Goal: Navigation & Orientation: Find specific page/section

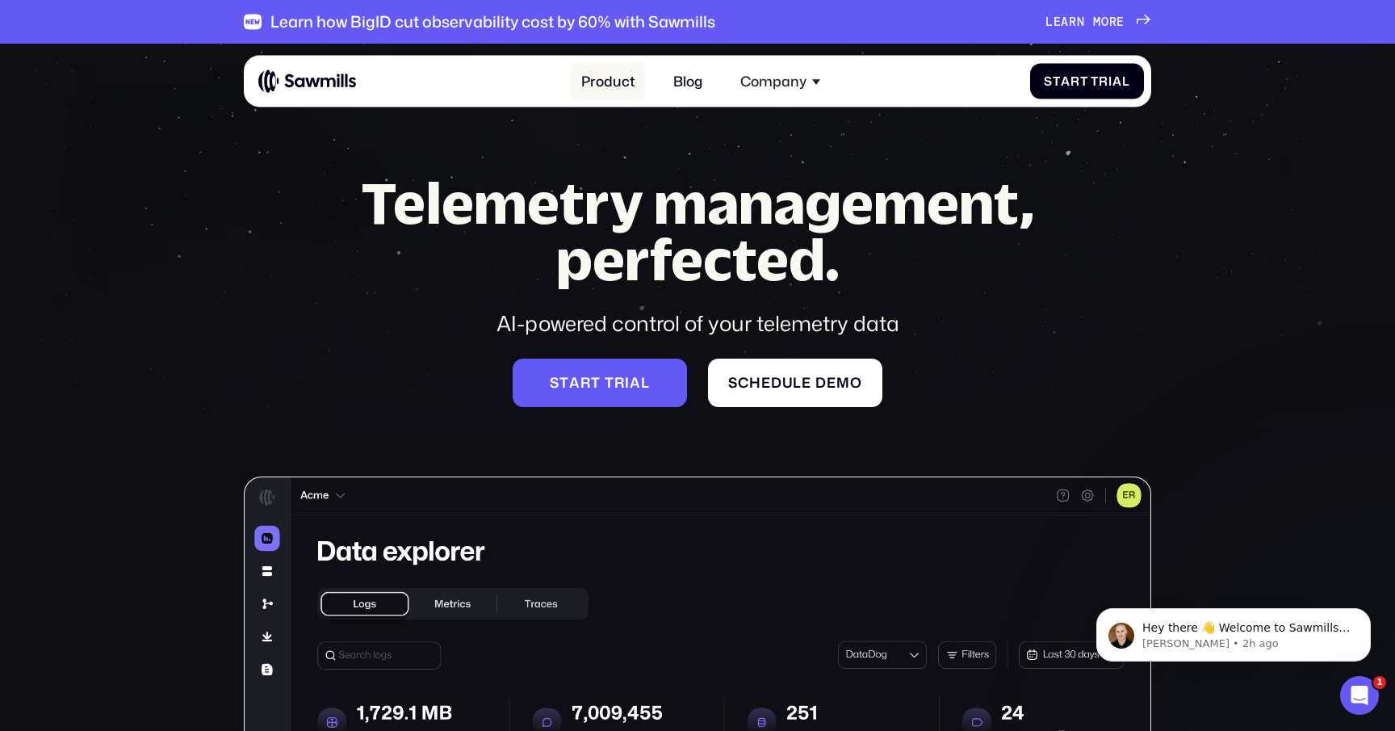
click at [608, 81] on link "Product" at bounding box center [608, 81] width 74 height 38
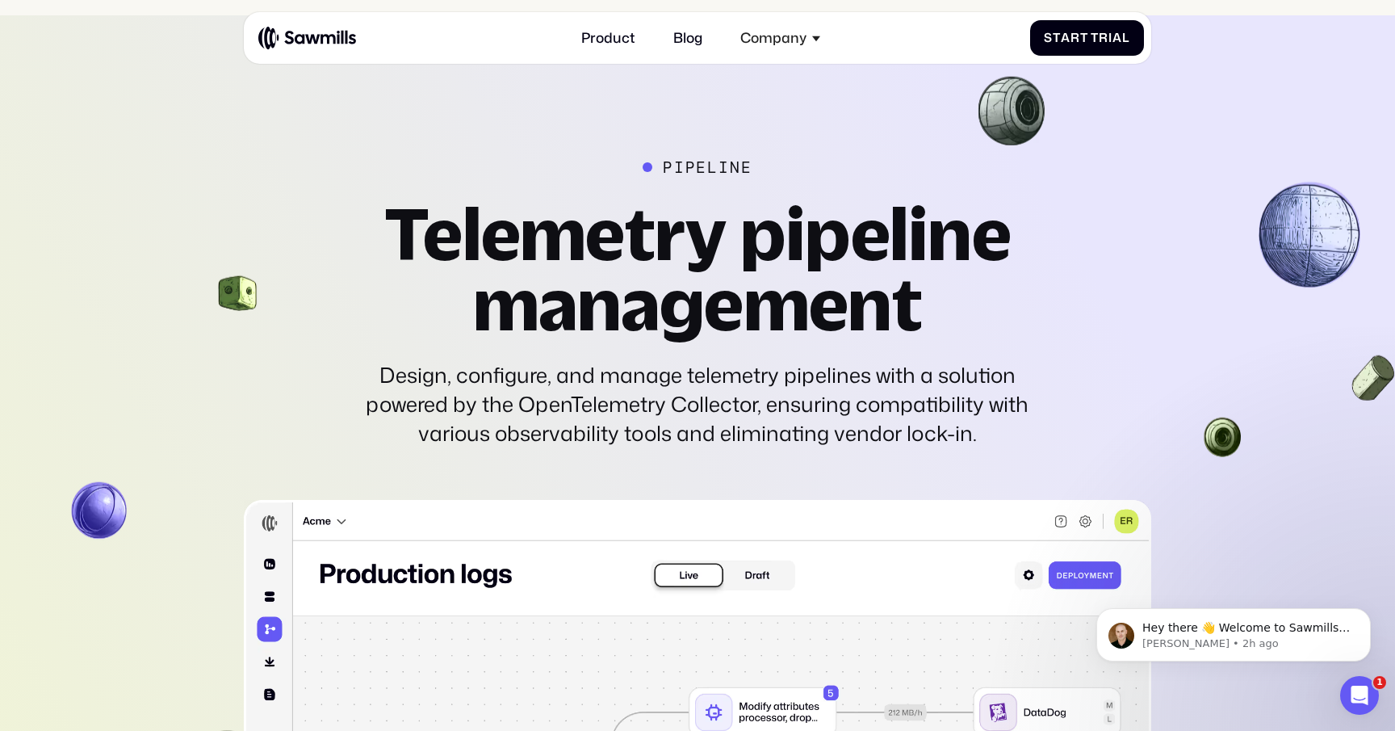
scroll to position [3923, 0]
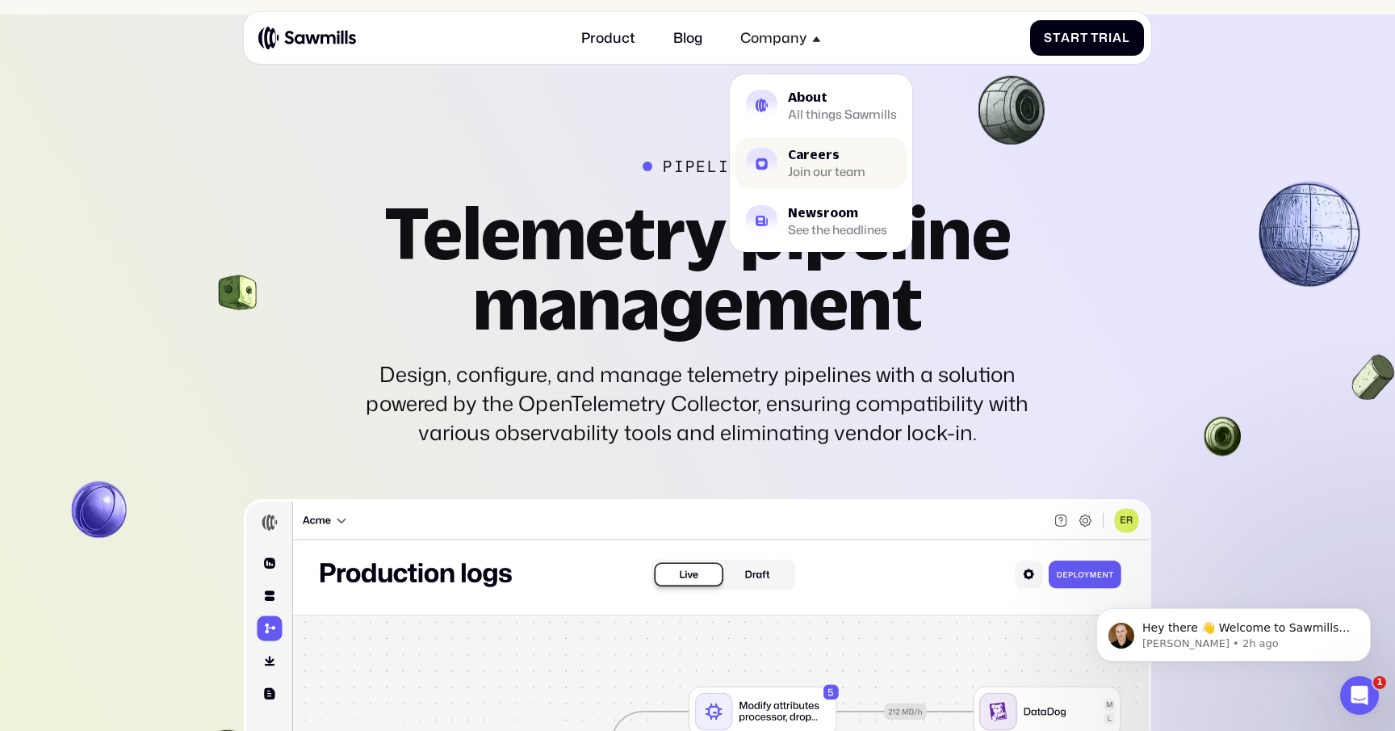
click at [825, 166] on div "Join our team" at bounding box center [827, 171] width 78 height 11
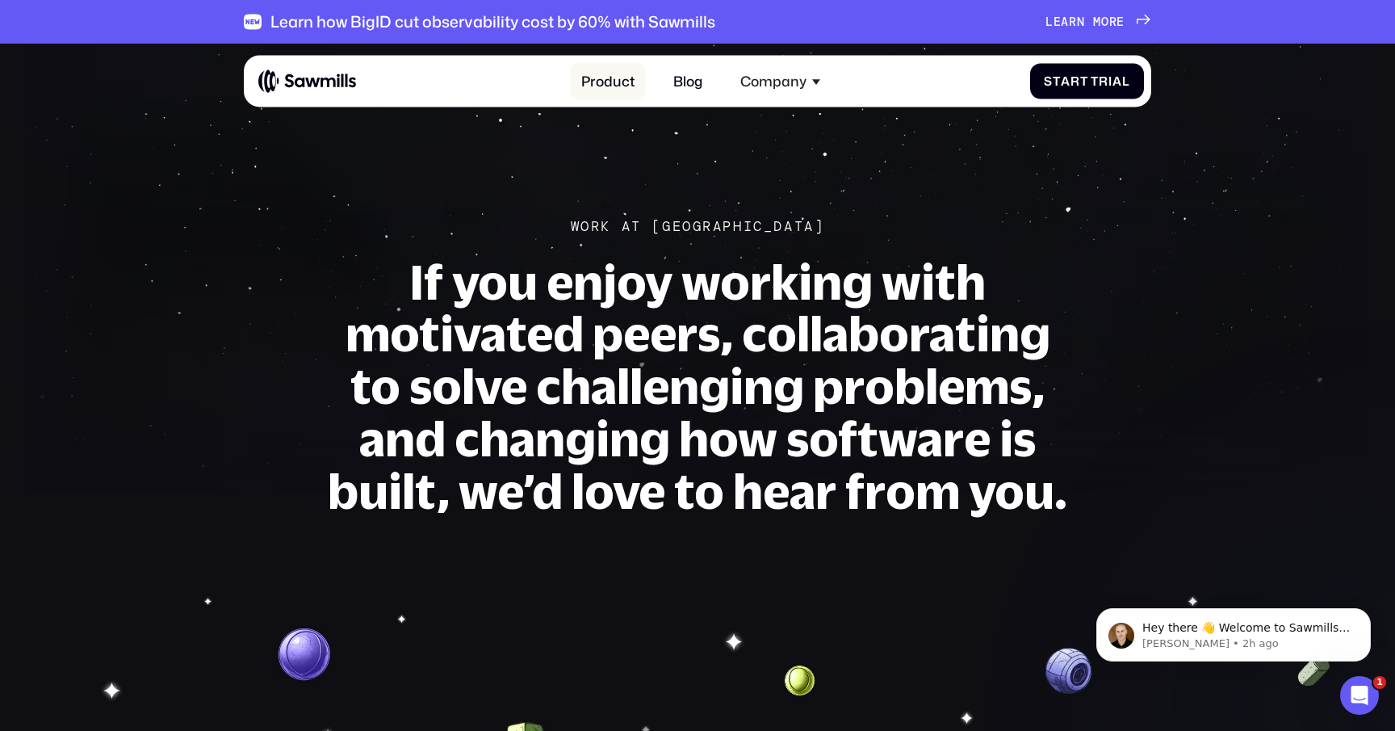
click at [617, 87] on link "Product" at bounding box center [608, 81] width 74 height 38
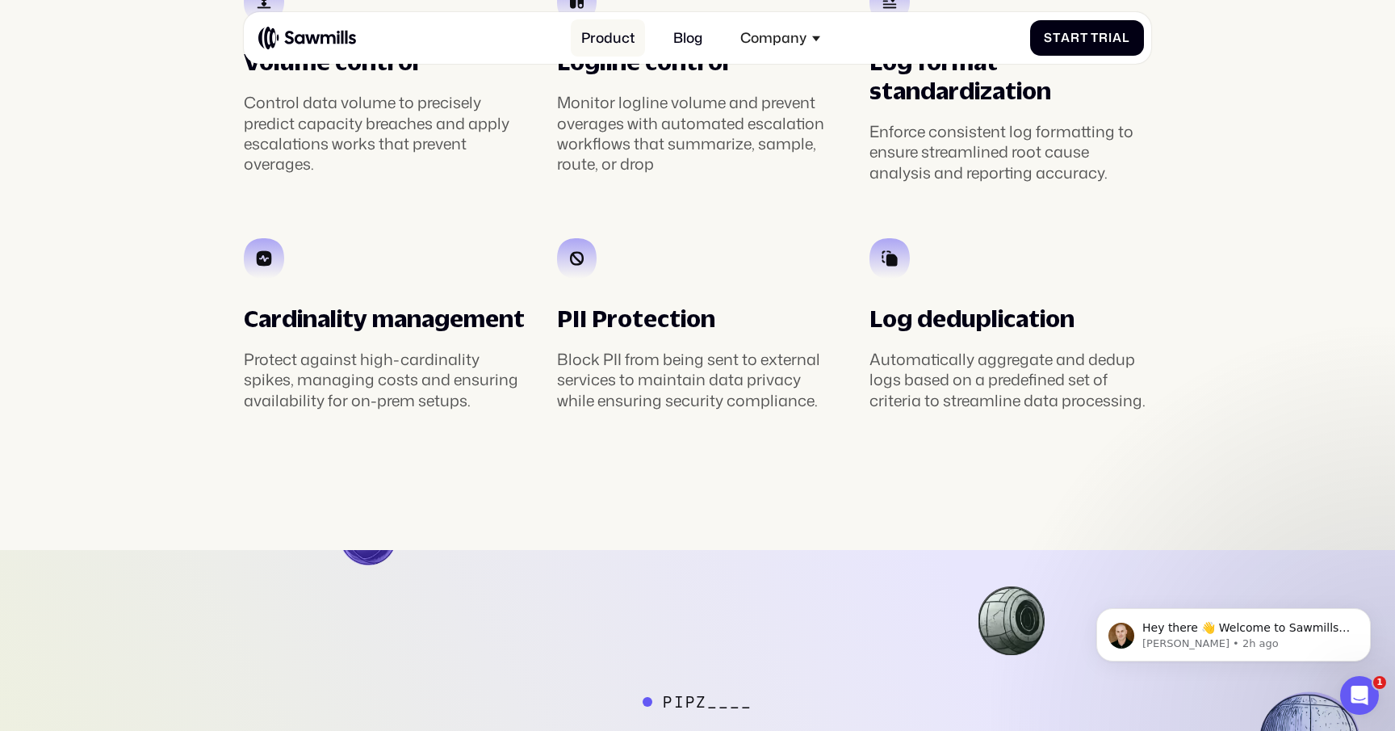
scroll to position [3387, 0]
click at [597, 32] on link "Product" at bounding box center [608, 38] width 74 height 38
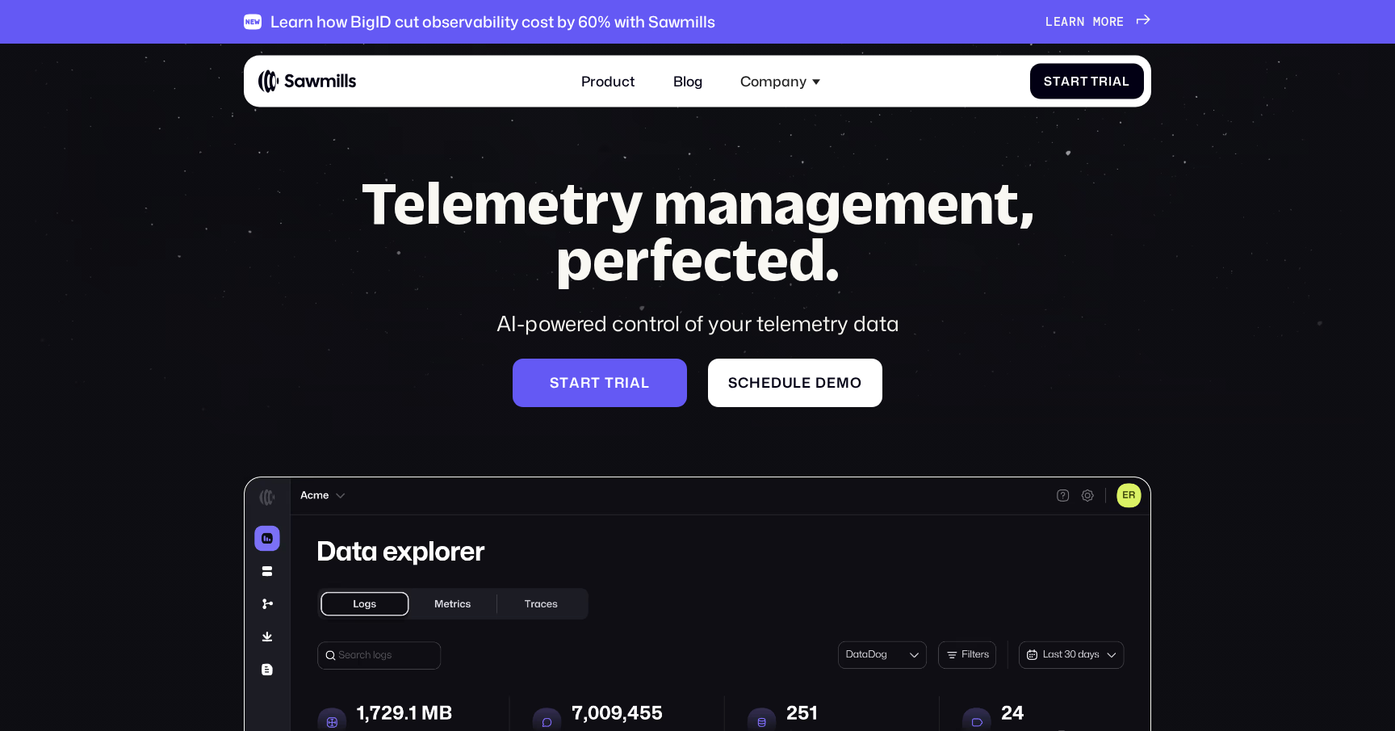
click at [772, 31] on div "Learn how BigID cut observability cost by 60% with Sawmills L e a r n m o r e L…" at bounding box center [697, 22] width 907 height 44
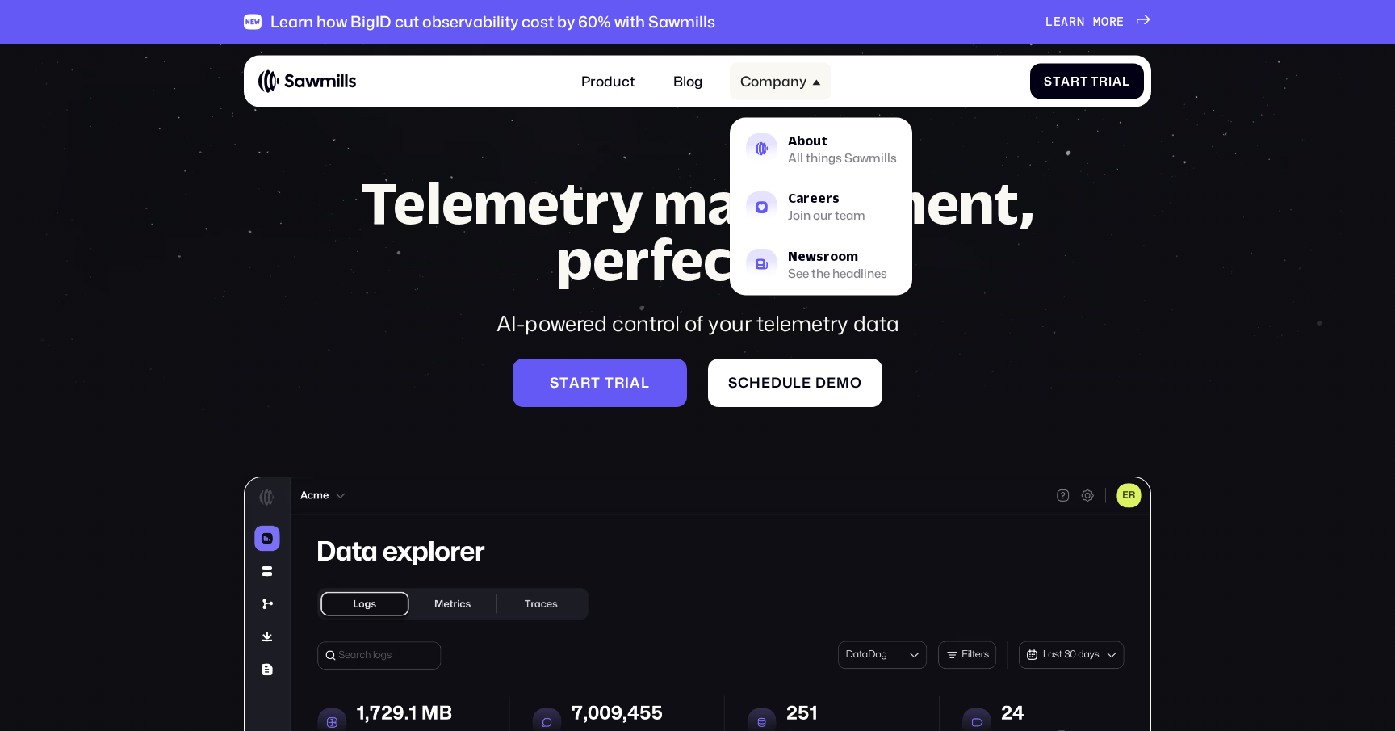
click at [770, 86] on div "Company" at bounding box center [773, 81] width 66 height 17
click at [777, 68] on div "Company" at bounding box center [780, 81] width 101 height 38
click at [788, 158] on div "All things Sawmills" at bounding box center [842, 158] width 109 height 11
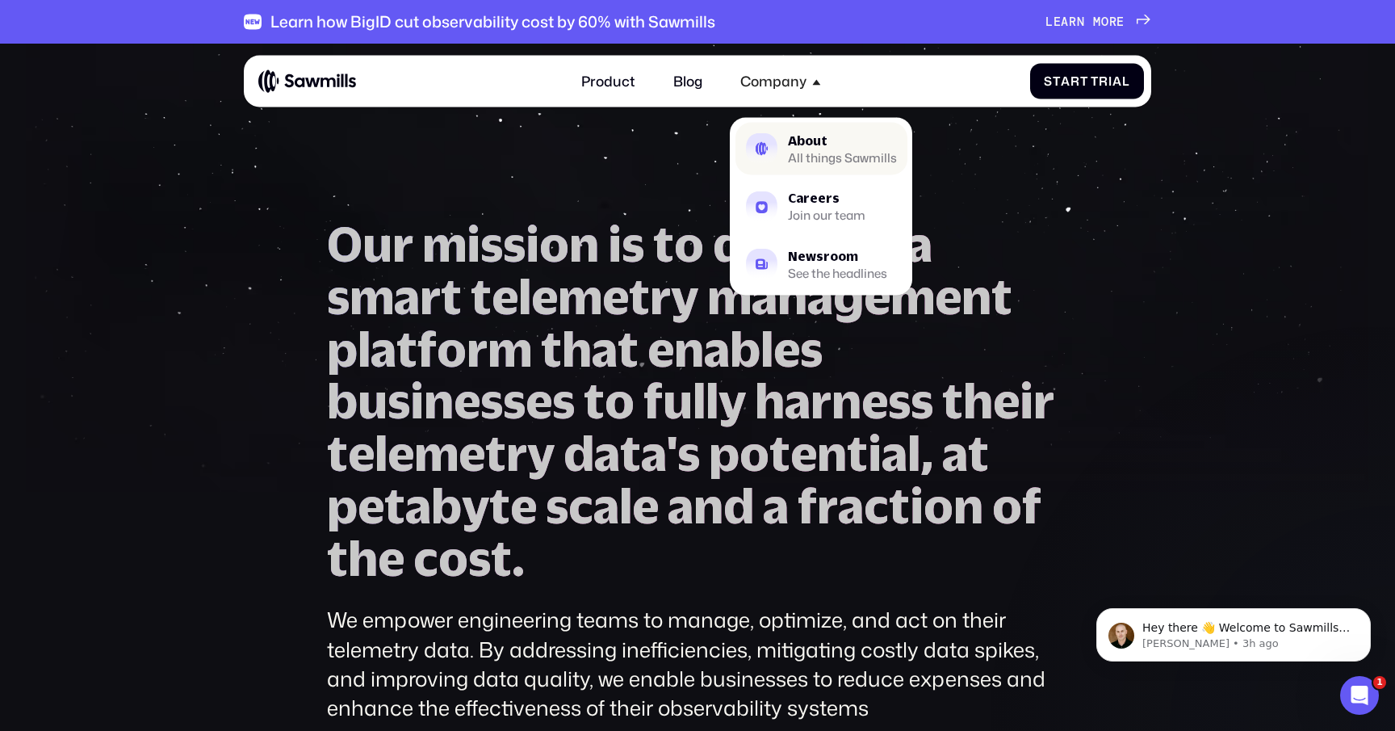
click at [828, 164] on div "All things Sawmills" at bounding box center [842, 158] width 109 height 11
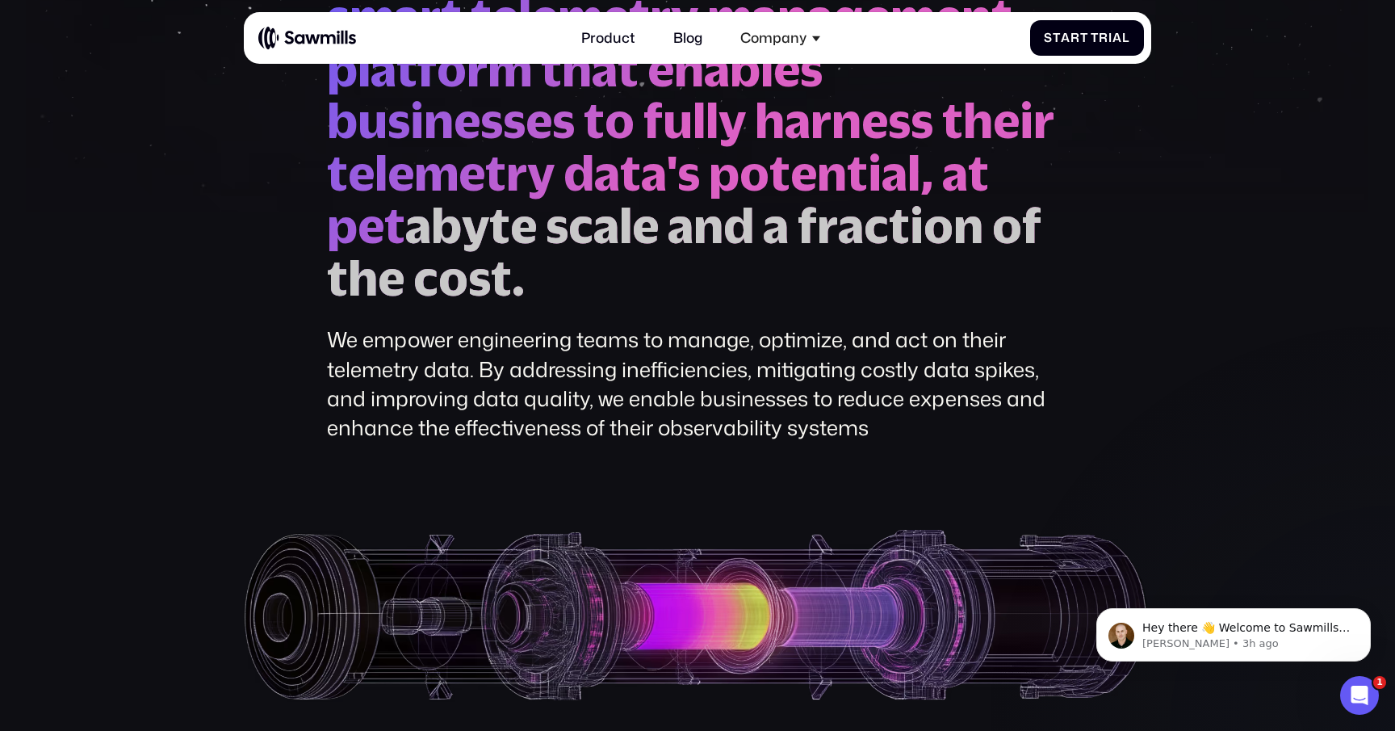
scroll to position [279, 0]
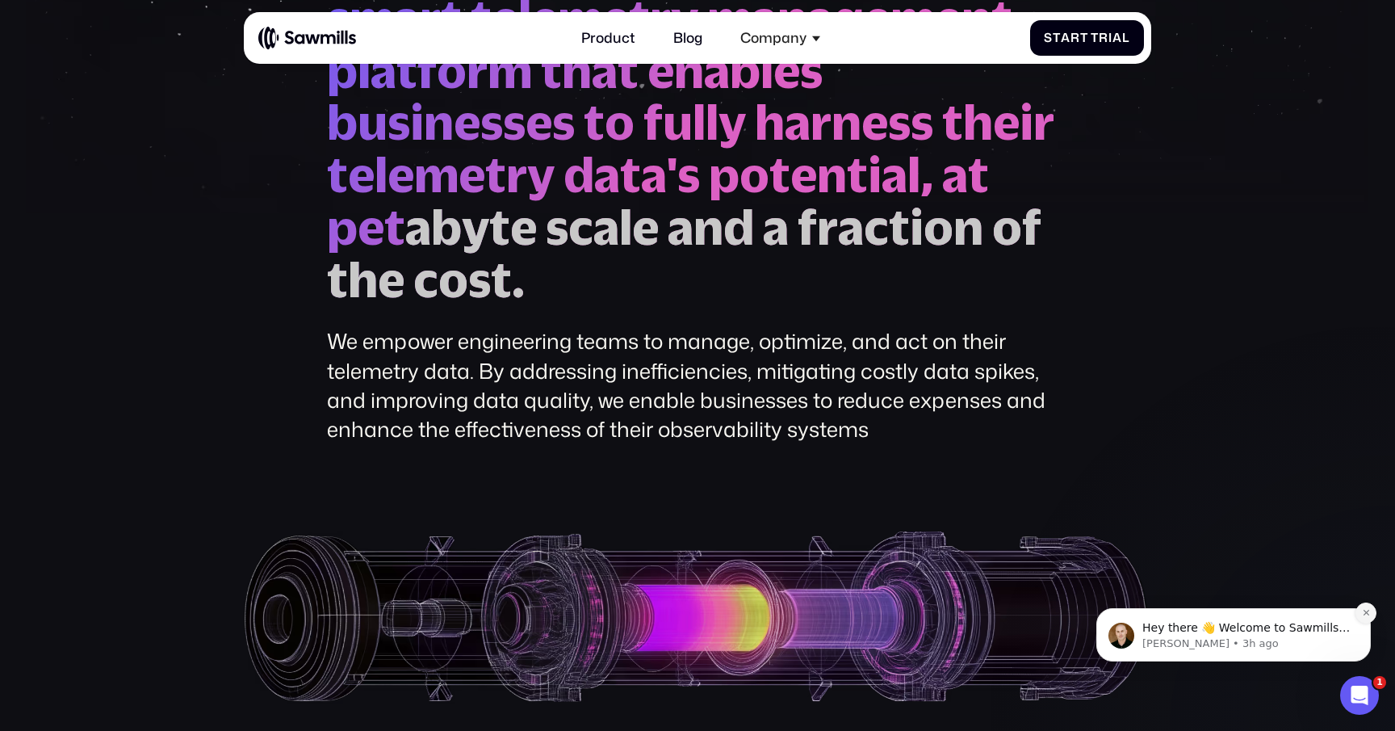
click at [1363, 614] on icon "Dismiss notification" at bounding box center [1366, 612] width 9 height 9
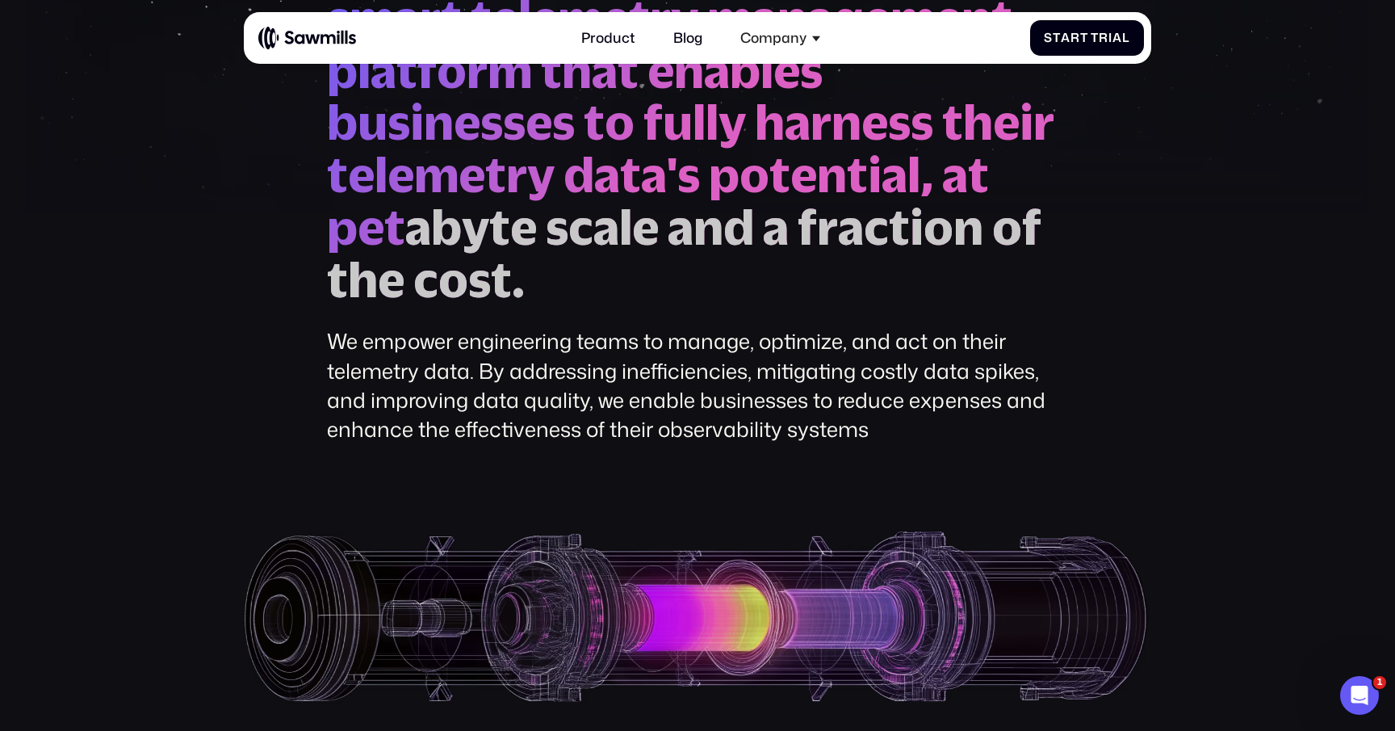
click at [1355, 698] on icon "Open Intercom Messenger" at bounding box center [1359, 695] width 11 height 13
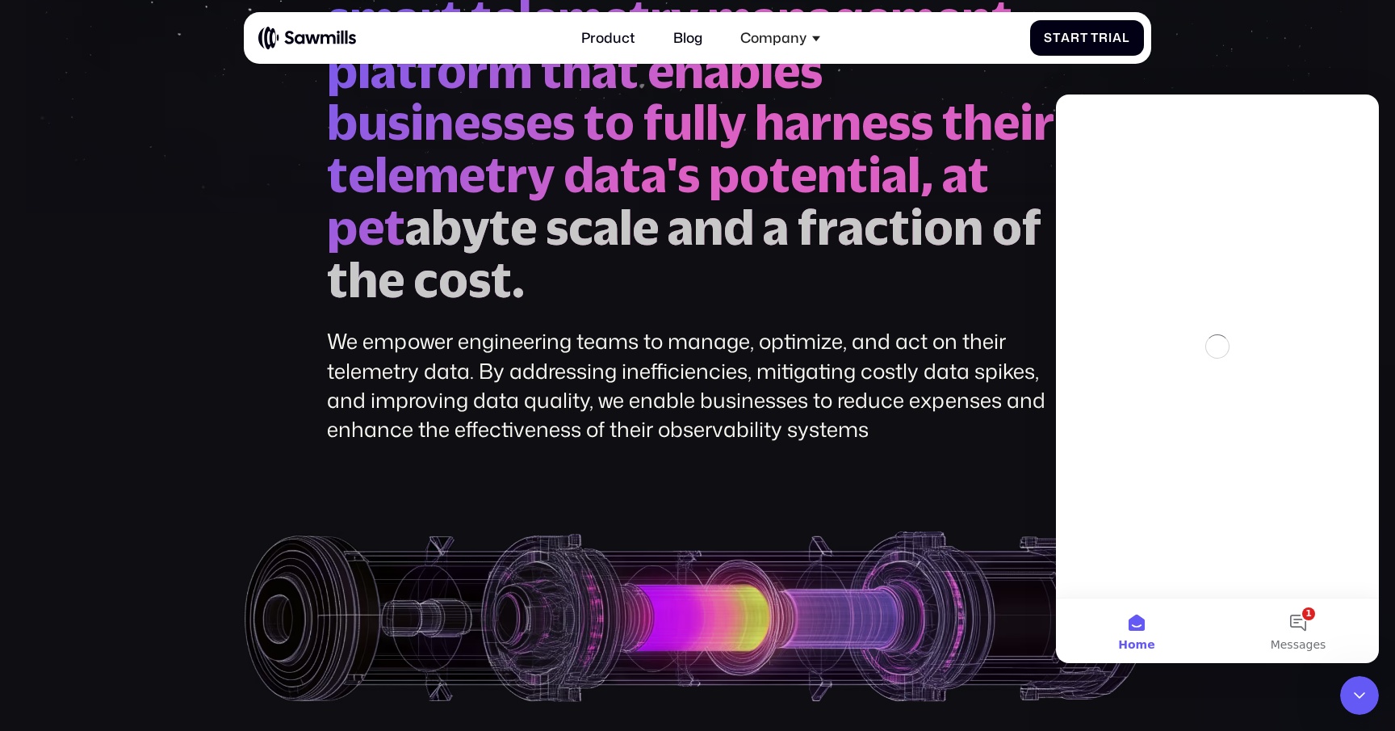
scroll to position [0, 0]
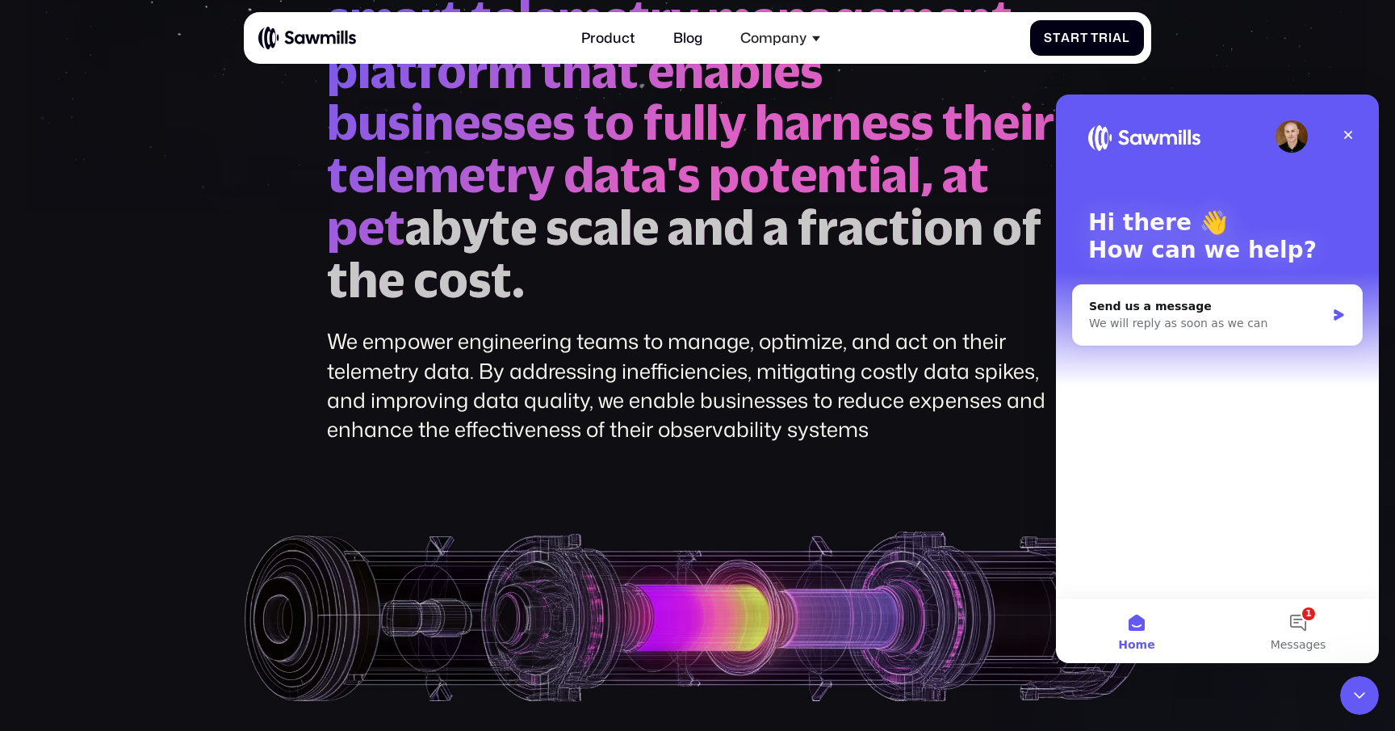
click at [1292, 140] on img "Intercom messenger" at bounding box center [1292, 136] width 32 height 32
click at [1352, 130] on icon "Close" at bounding box center [1348, 134] width 13 height 13
